Goal: Find contact information: Find contact information

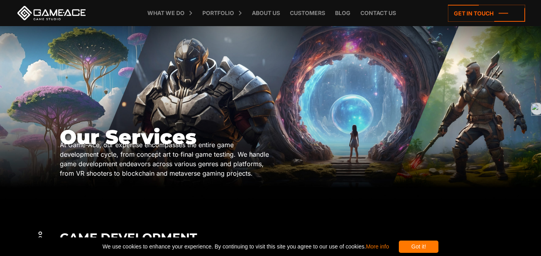
click at [469, 23] on div "What we do Game development Game development Full-Cycle Game Development Game C…" at bounding box center [270, 13] width 509 height 26
click at [462, 13] on icon at bounding box center [486, 13] width 77 height 17
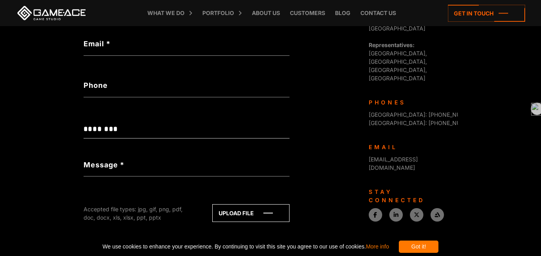
scroll to position [351, 0]
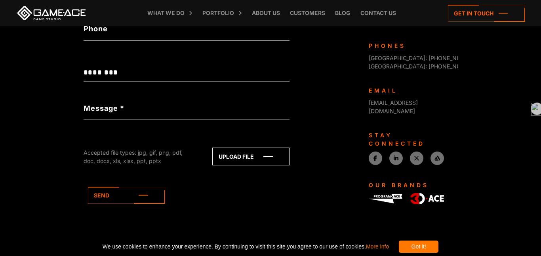
click at [435, 248] on div "Got it!" at bounding box center [418, 247] width 40 height 12
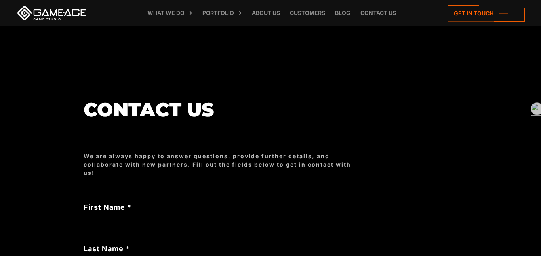
scroll to position [0, 0]
